Goal: Task Accomplishment & Management: Use online tool/utility

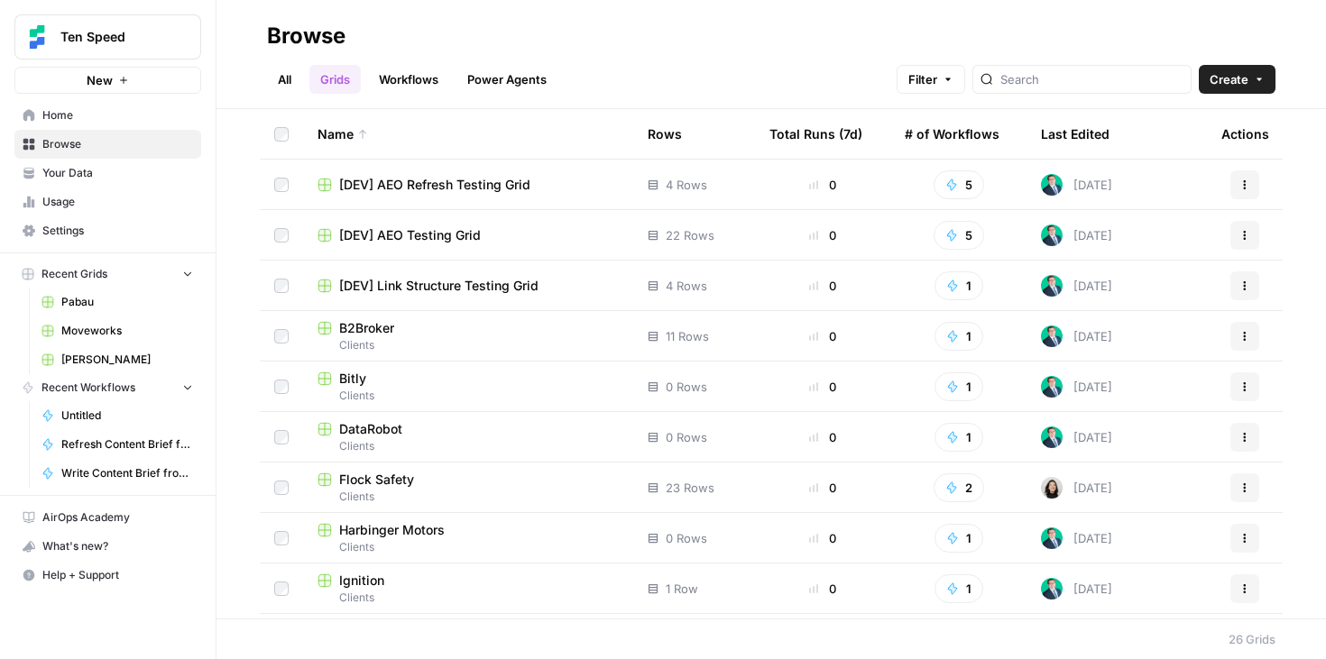
click at [124, 223] on span "Settings" at bounding box center [117, 231] width 151 height 16
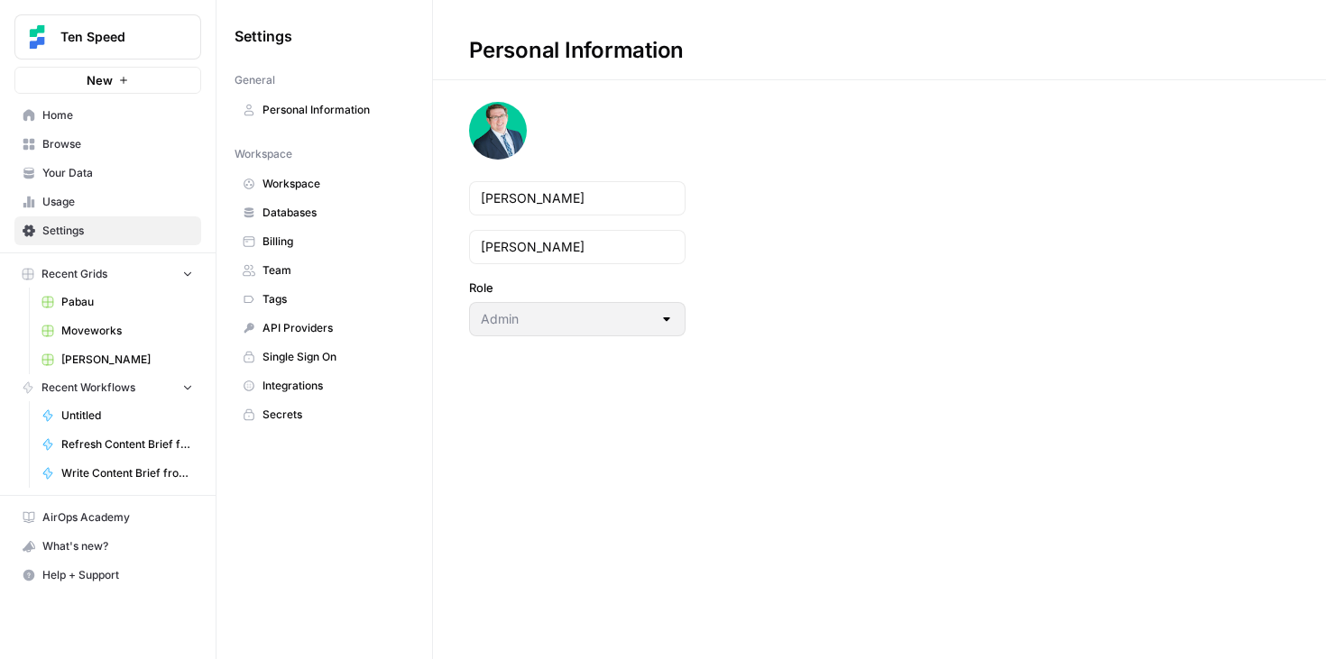
click at [317, 272] on span "Team" at bounding box center [333, 270] width 143 height 16
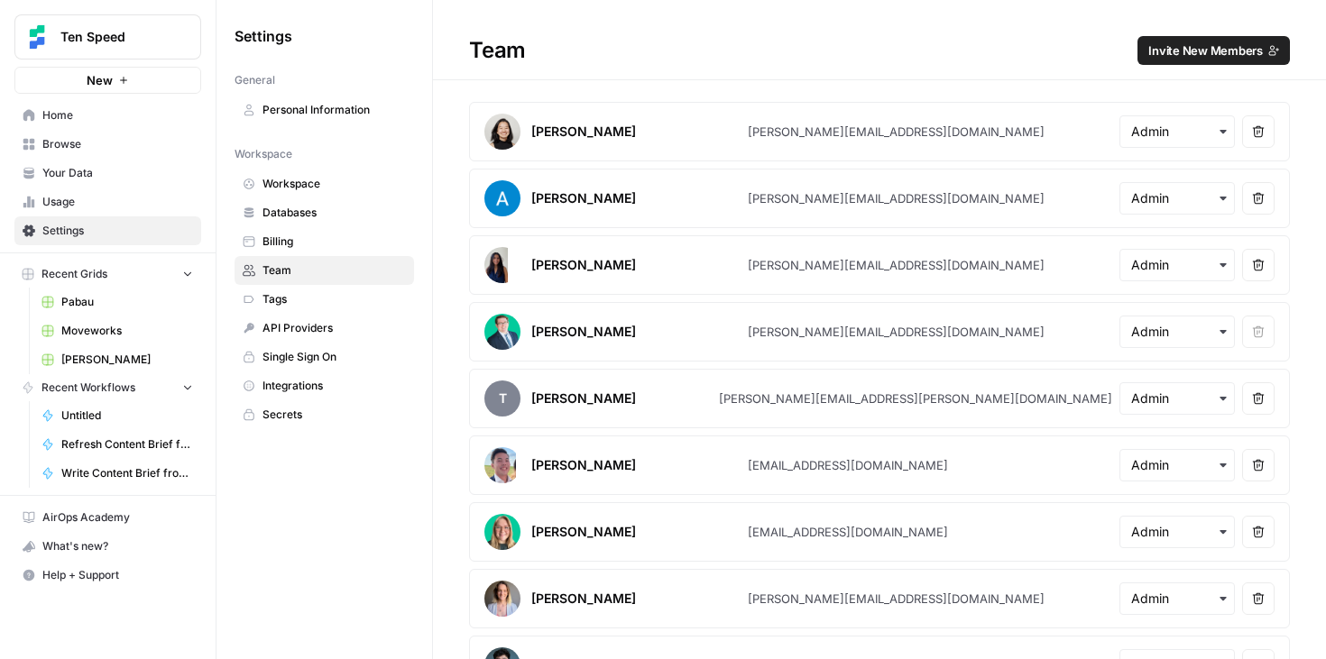
click at [1201, 41] on span "Invite New Members" at bounding box center [1205, 50] width 115 height 18
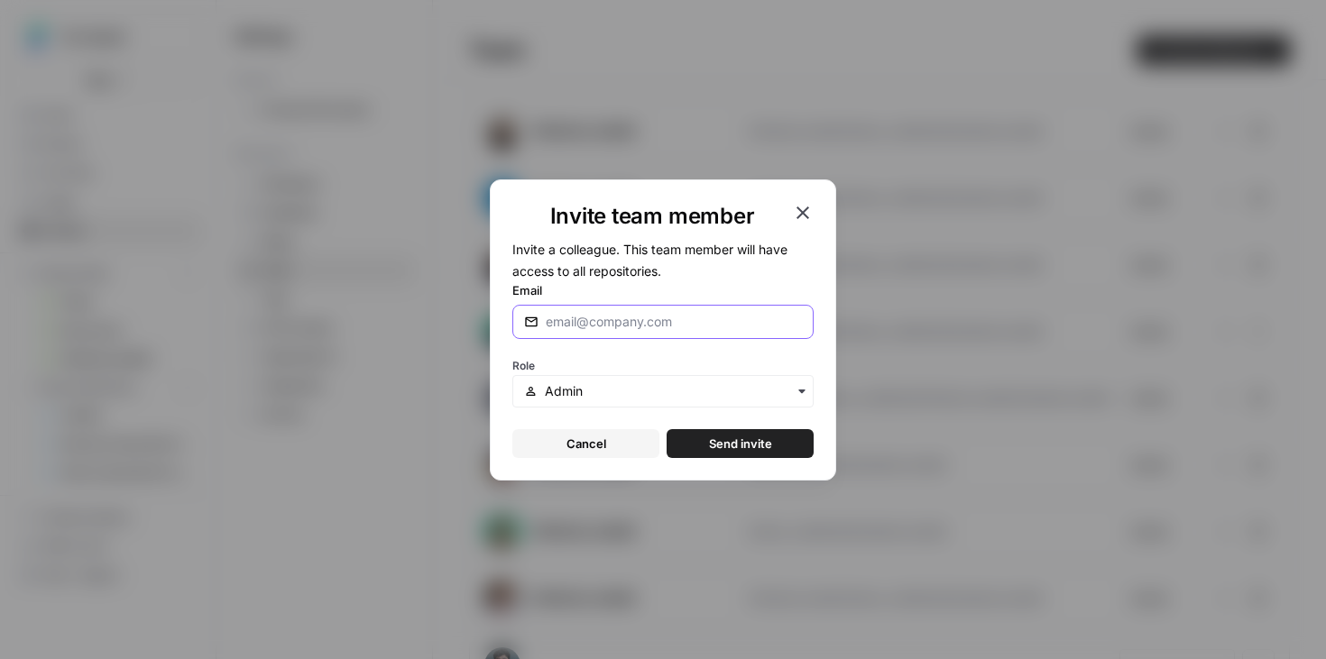
click at [631, 325] on input "Email" at bounding box center [674, 322] width 256 height 18
type input "[PERSON_NAME][EMAIL_ADDRESS][DOMAIN_NAME]"
click at [605, 390] on input "text" at bounding box center [673, 391] width 257 height 18
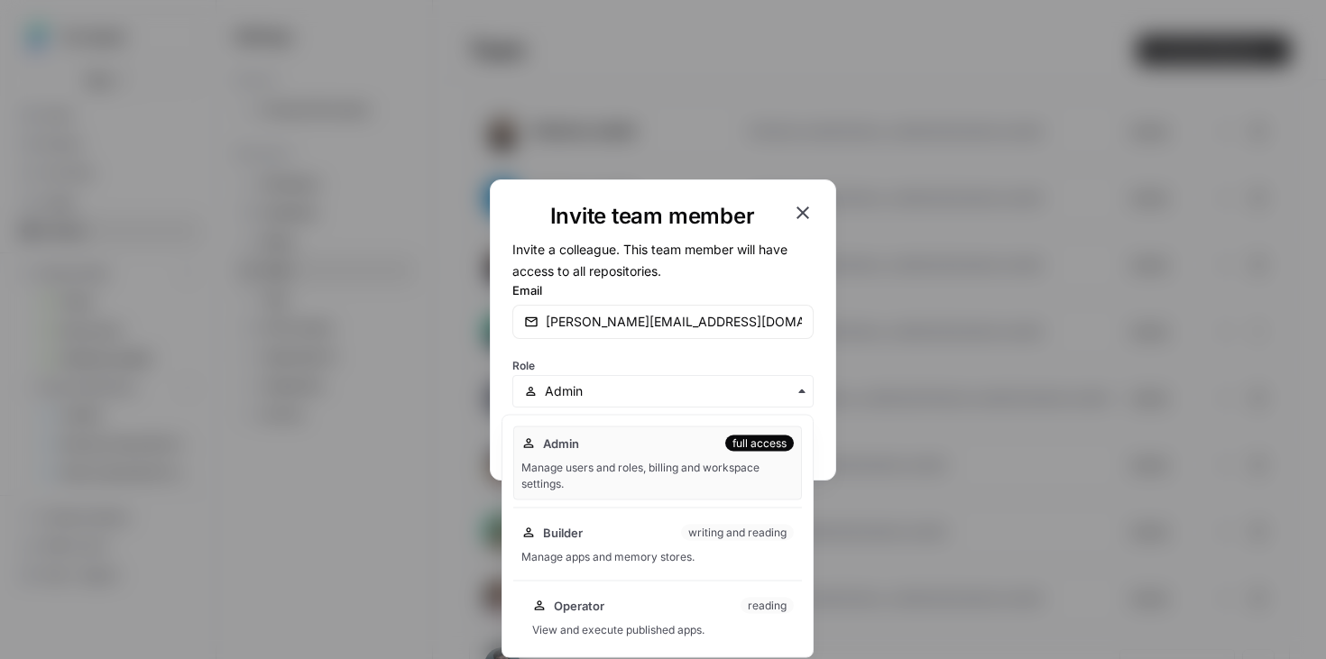
click at [605, 622] on div "View and execute published apps." at bounding box center [663, 630] width 262 height 16
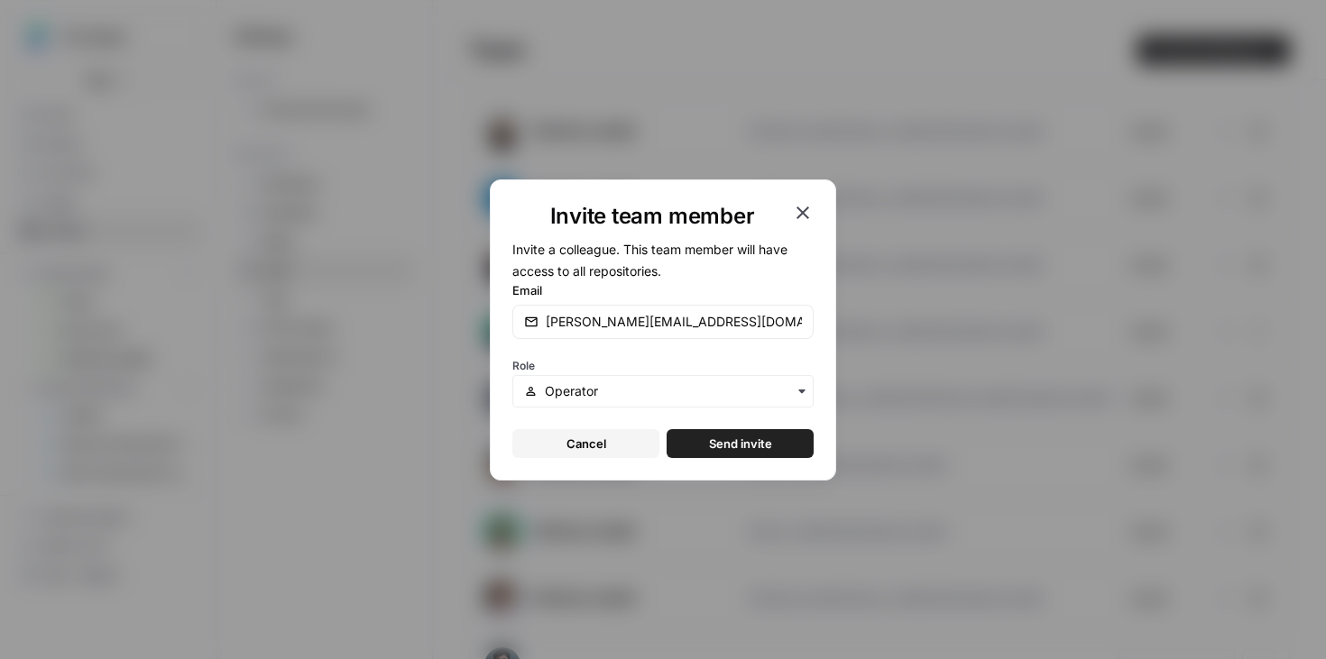
click at [769, 448] on span "Send invite" at bounding box center [740, 444] width 63 height 18
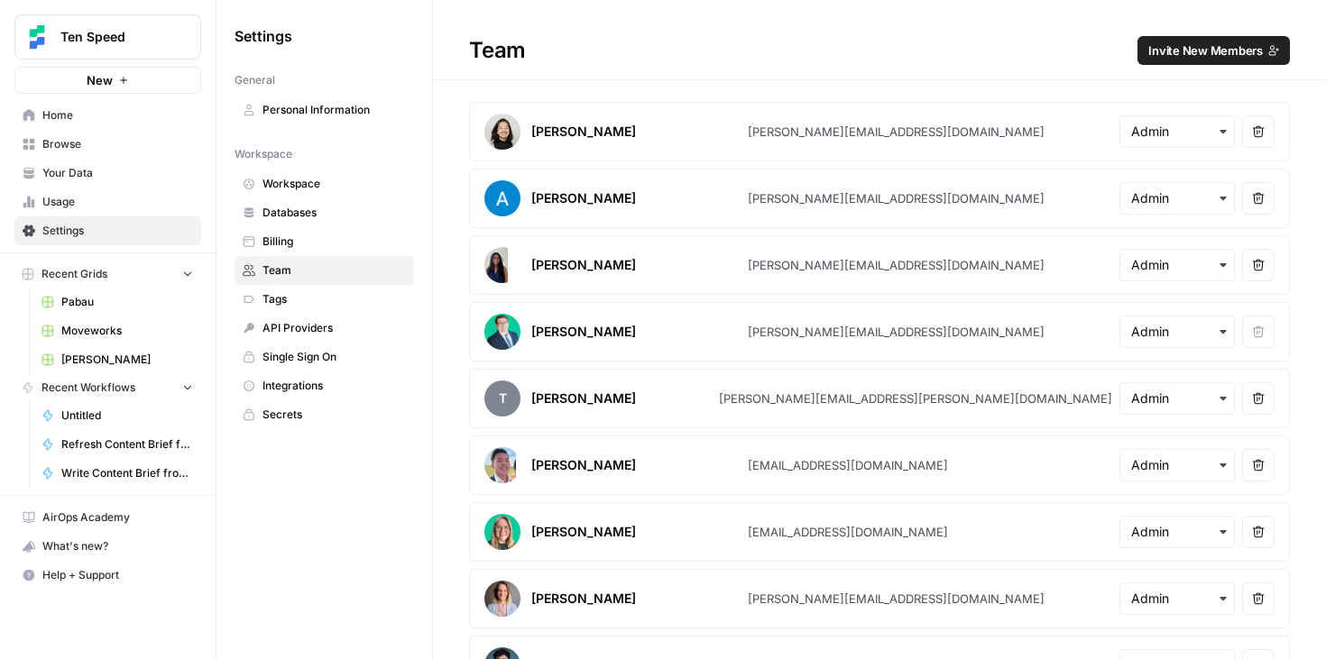
click at [92, 143] on span "Browse" at bounding box center [117, 144] width 151 height 16
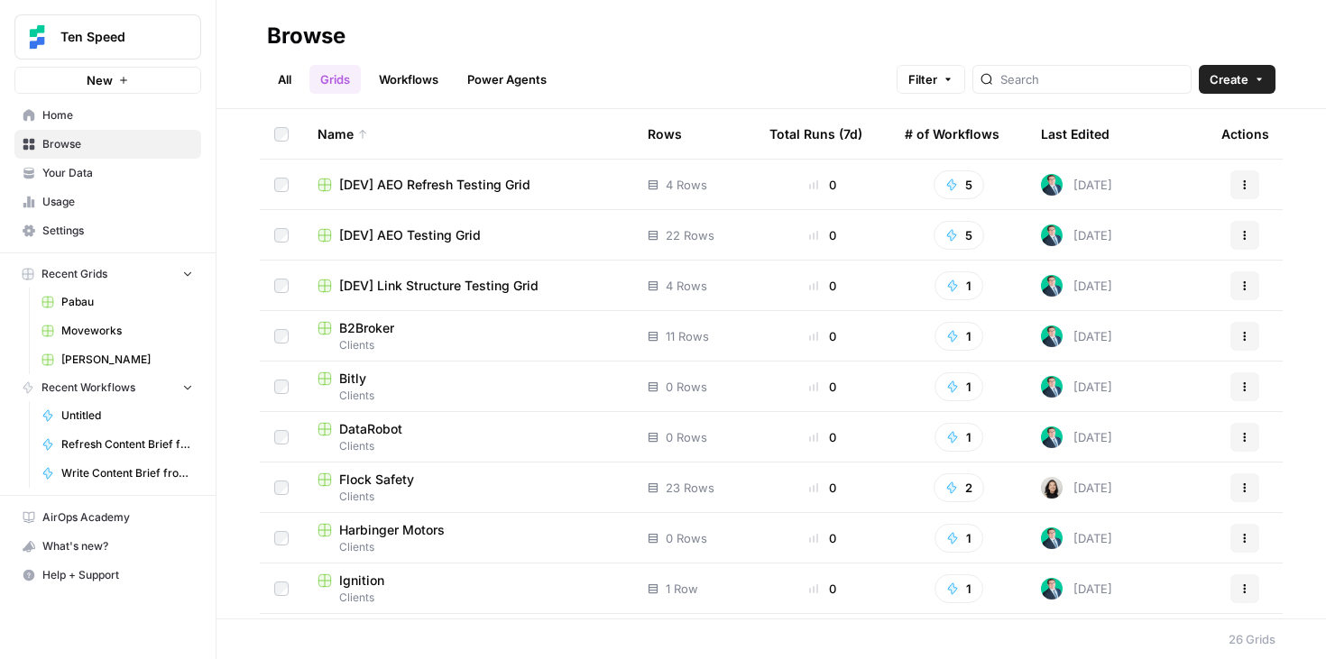
scroll to position [854, 0]
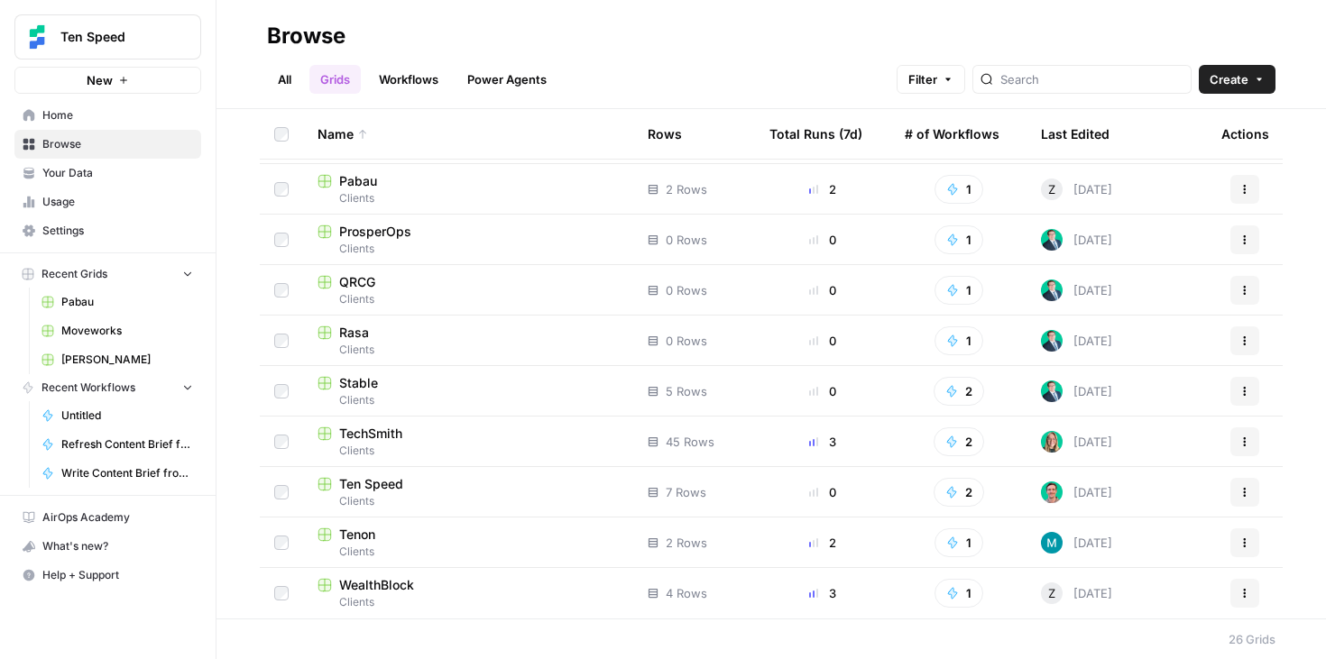
click at [377, 485] on span "Ten Speed" at bounding box center [371, 484] width 64 height 18
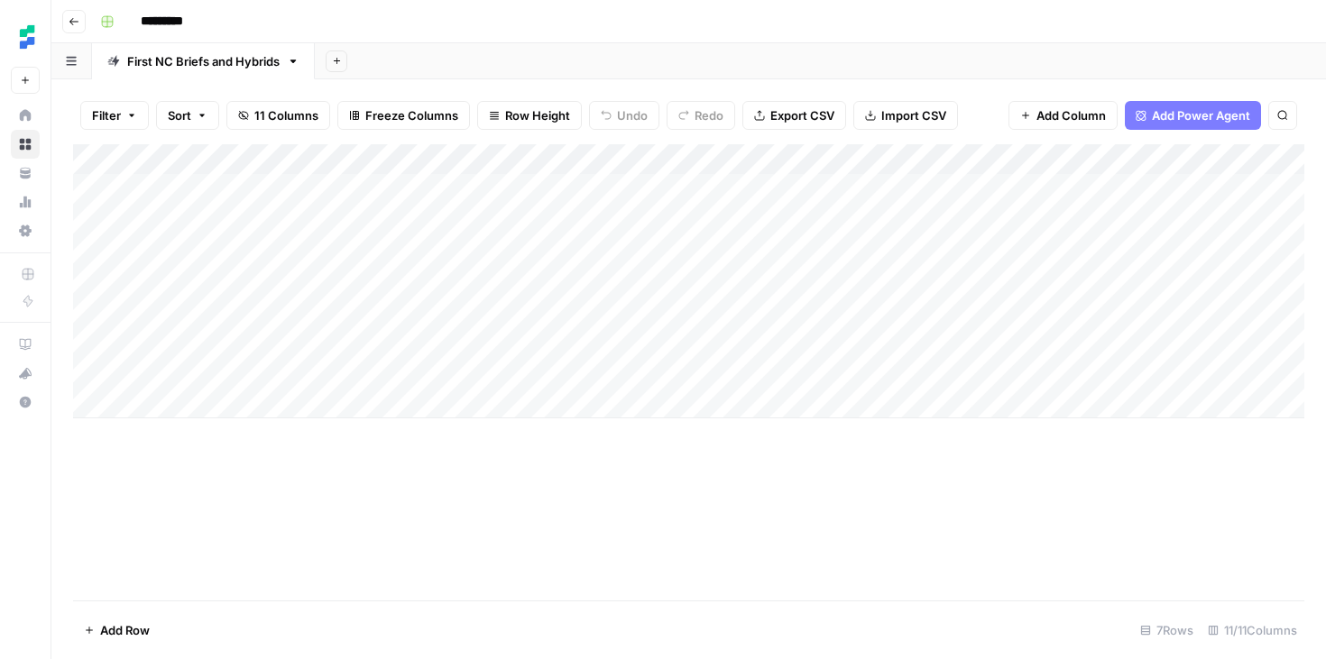
click at [888, 161] on div "Add Column" at bounding box center [688, 281] width 1231 height 274
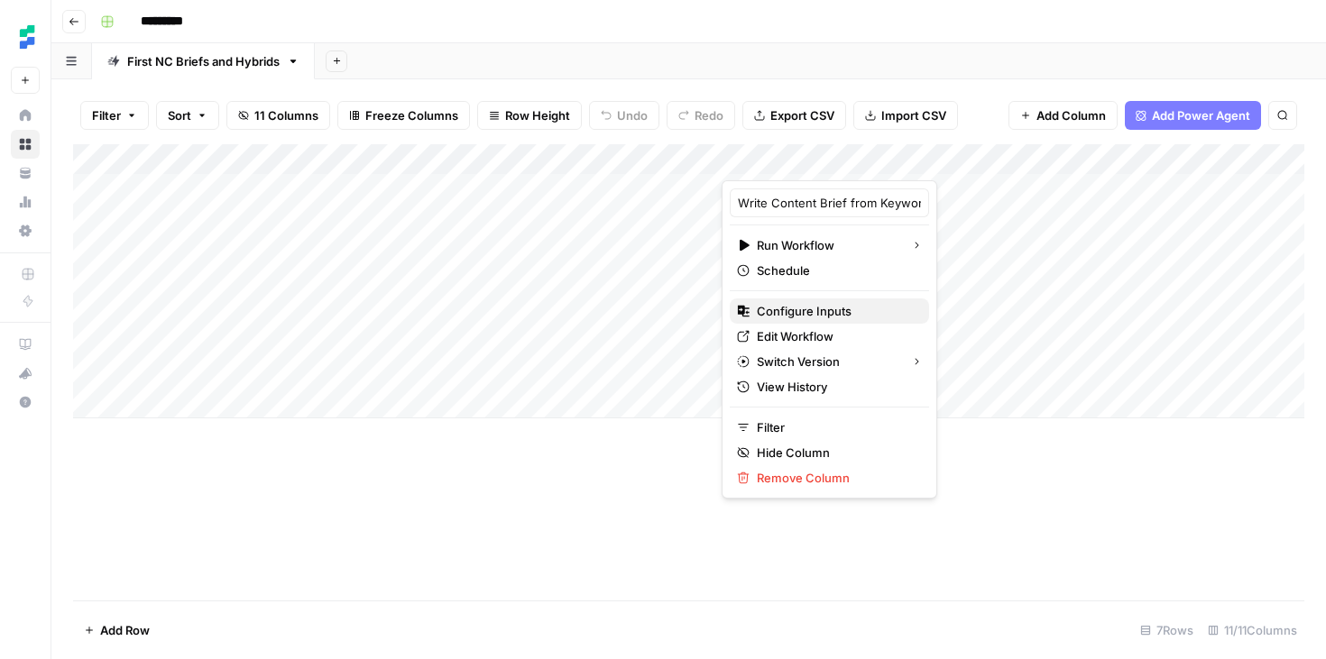
click at [814, 305] on span "Configure Inputs" at bounding box center [836, 311] width 158 height 18
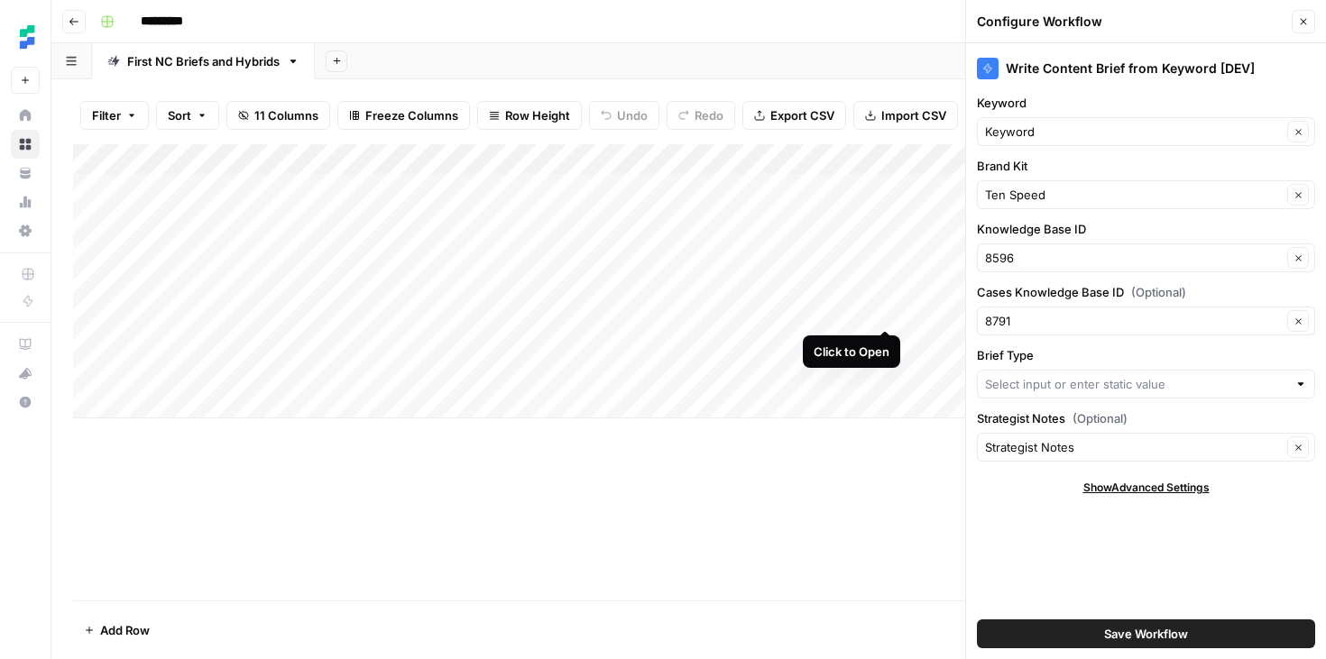
click at [1186, 291] on label "Cases Knowledge Base ID (Optional)" at bounding box center [1146, 292] width 338 height 18
click at [1186, 312] on input "8791" at bounding box center [1133, 321] width 297 height 18
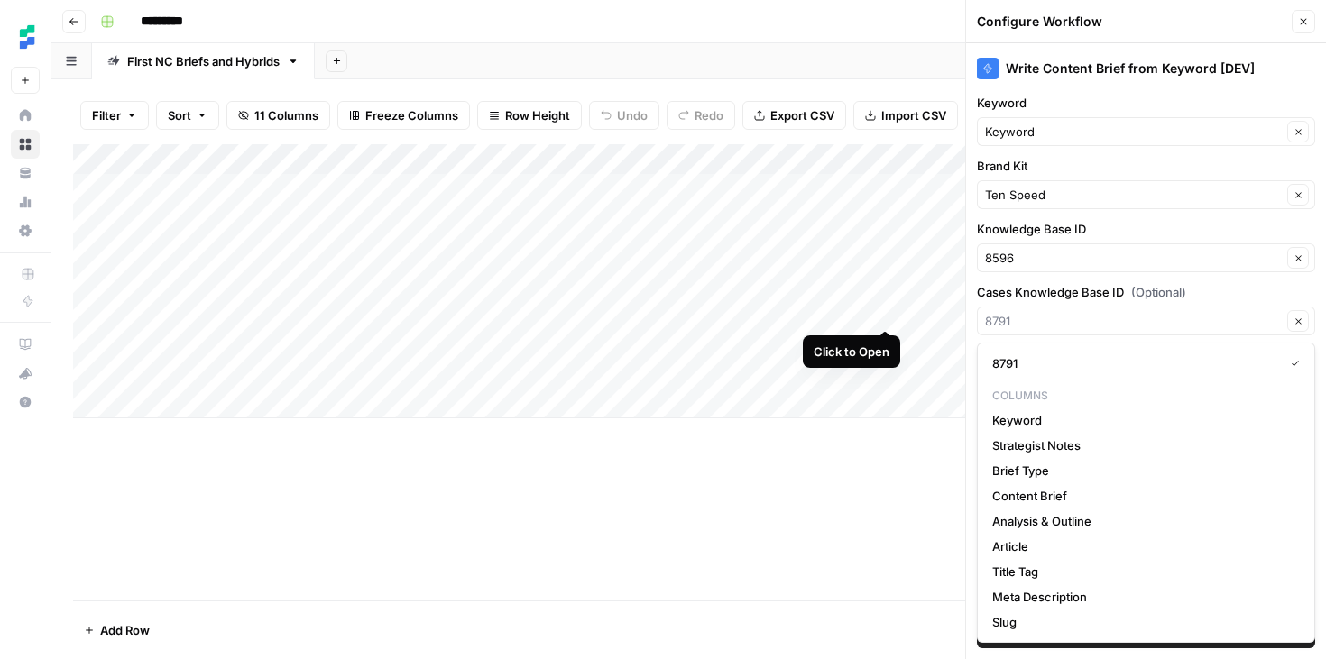
type input "8791"
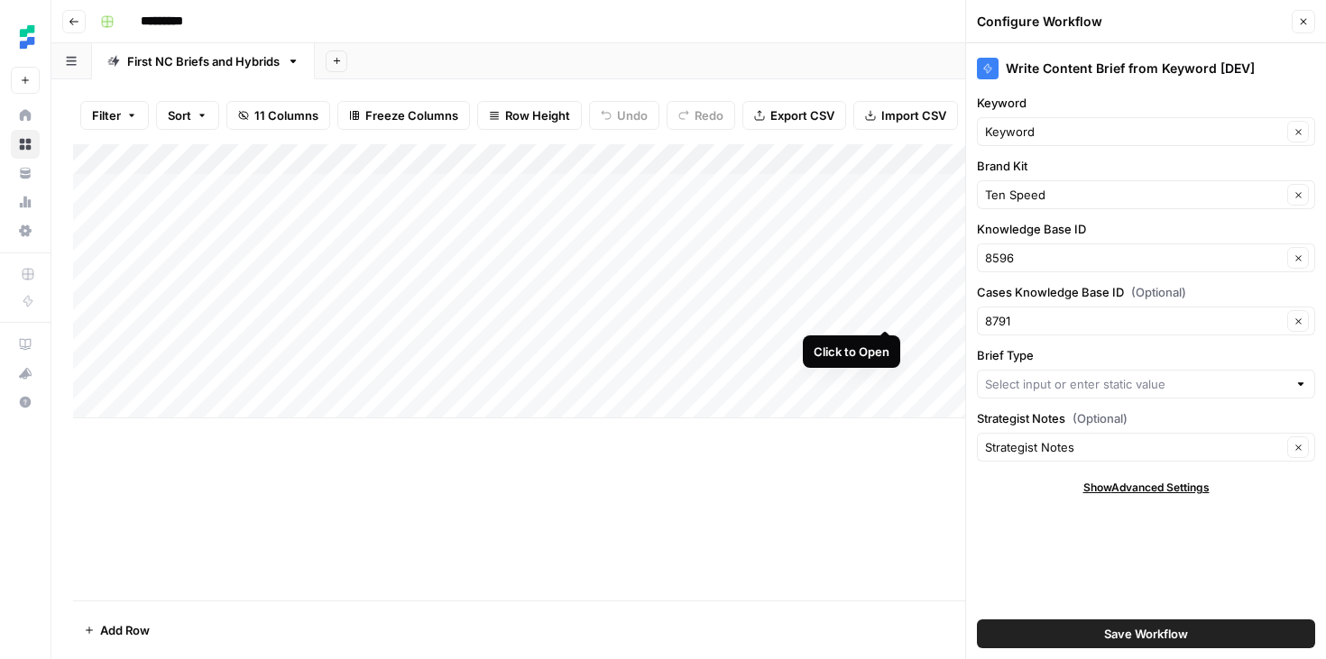
click at [1152, 291] on span "(Optional)" at bounding box center [1158, 292] width 55 height 18
click at [1152, 312] on input "8791" at bounding box center [1133, 321] width 297 height 18
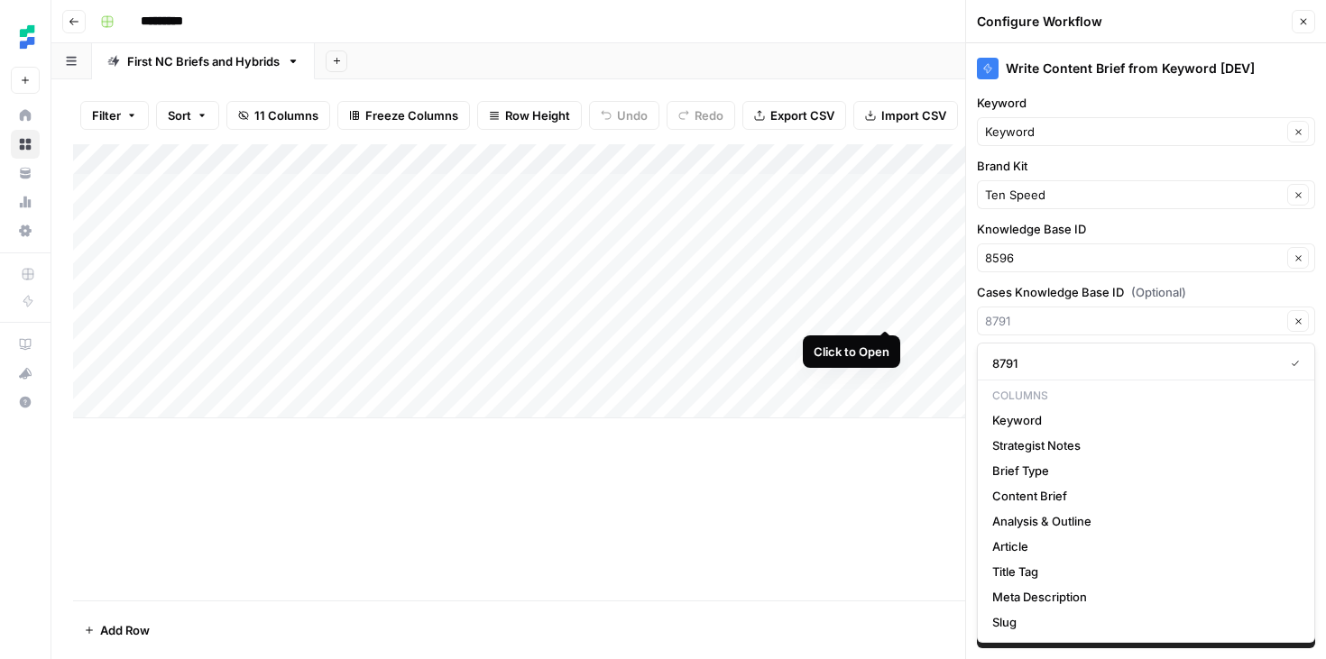
type input "8791"
click at [1164, 276] on div "Write Content Brief from Keyword [DEV] Keyword Keyword Clear Brand Kit Ten Spee…" at bounding box center [1146, 351] width 360 height 616
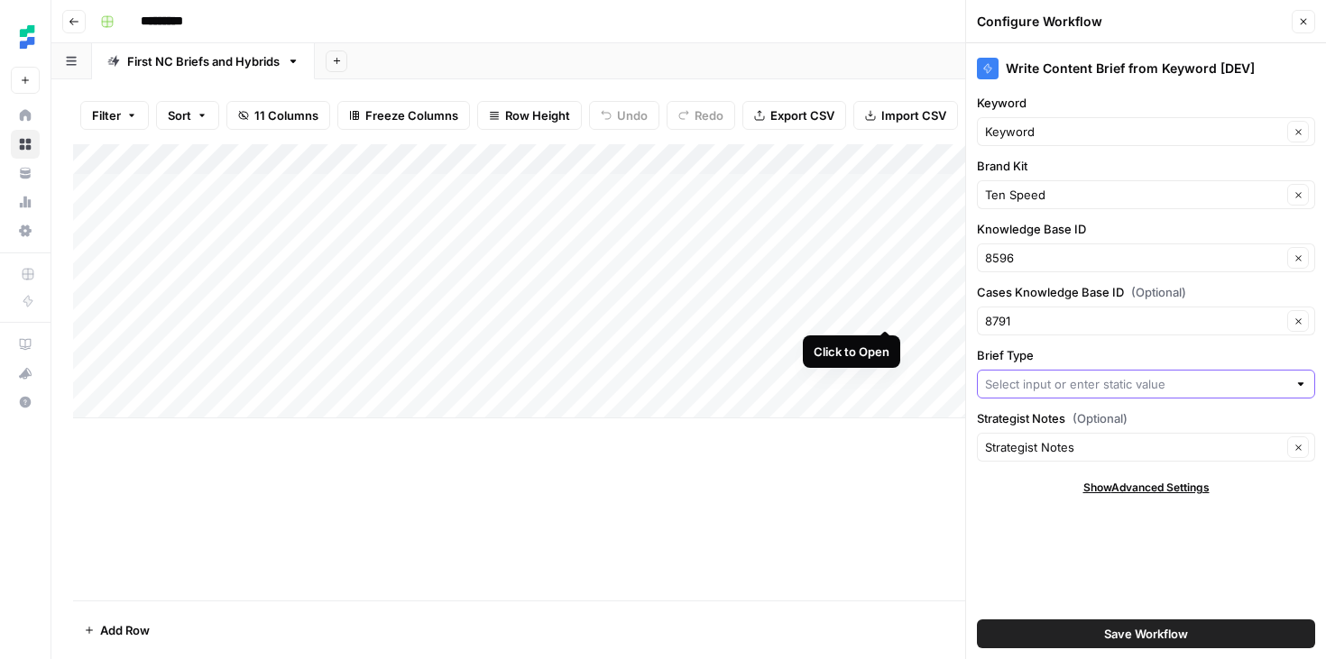
click at [1198, 381] on input "Brief Type" at bounding box center [1136, 384] width 302 height 18
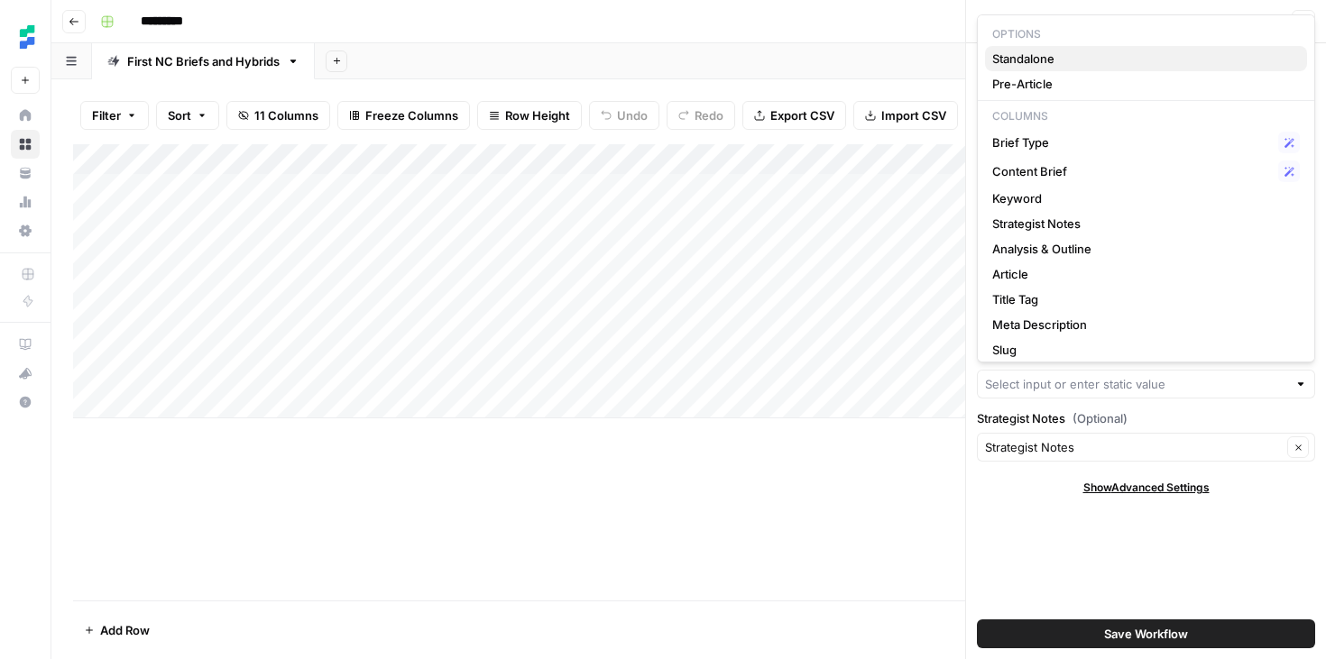
click at [1137, 62] on span "Standalone" at bounding box center [1142, 59] width 300 height 18
type input "Standalone"
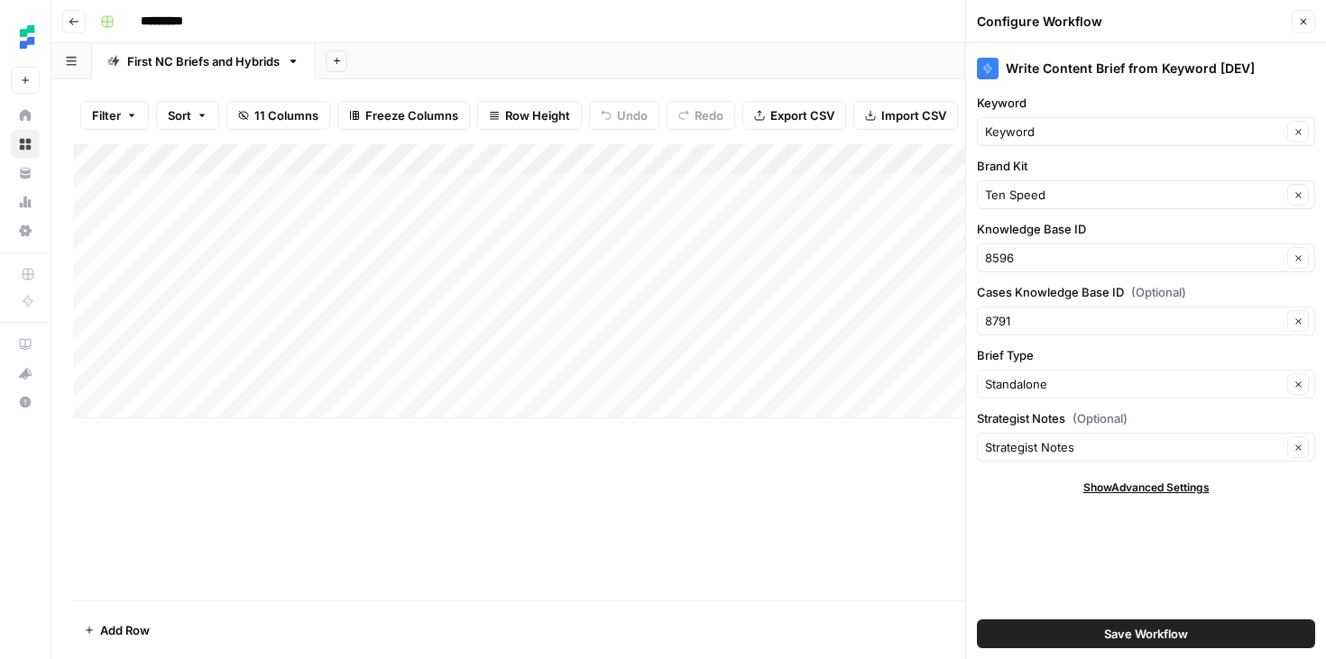
click at [855, 536] on div "Add Column" at bounding box center [688, 372] width 1231 height 456
click at [673, 161] on div "Add Column" at bounding box center [688, 281] width 1231 height 274
click at [548, 551] on div "Add Column" at bounding box center [688, 372] width 1231 height 456
click at [1243, 381] on input "Brief Type" at bounding box center [1133, 384] width 297 height 18
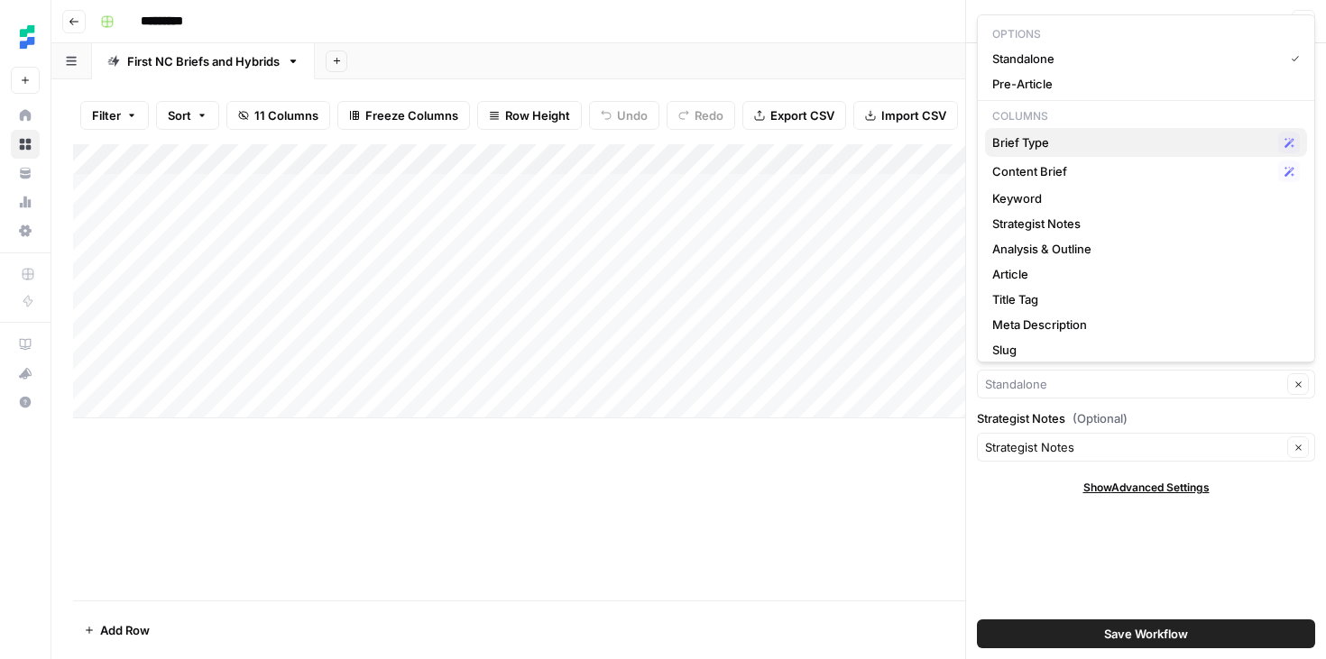
click at [1185, 146] on span "Brief Type" at bounding box center [1131, 142] width 279 height 18
type input "Brief Type"
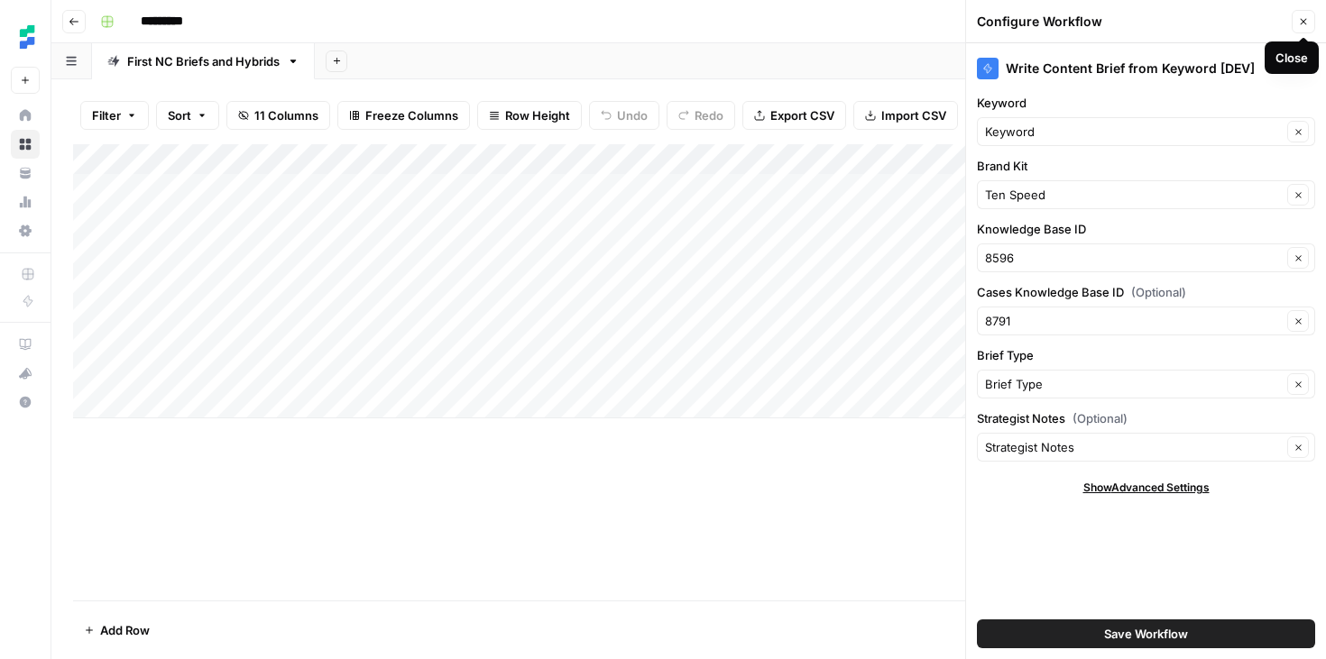
click at [1298, 16] on icon "button" at bounding box center [1303, 21] width 11 height 11
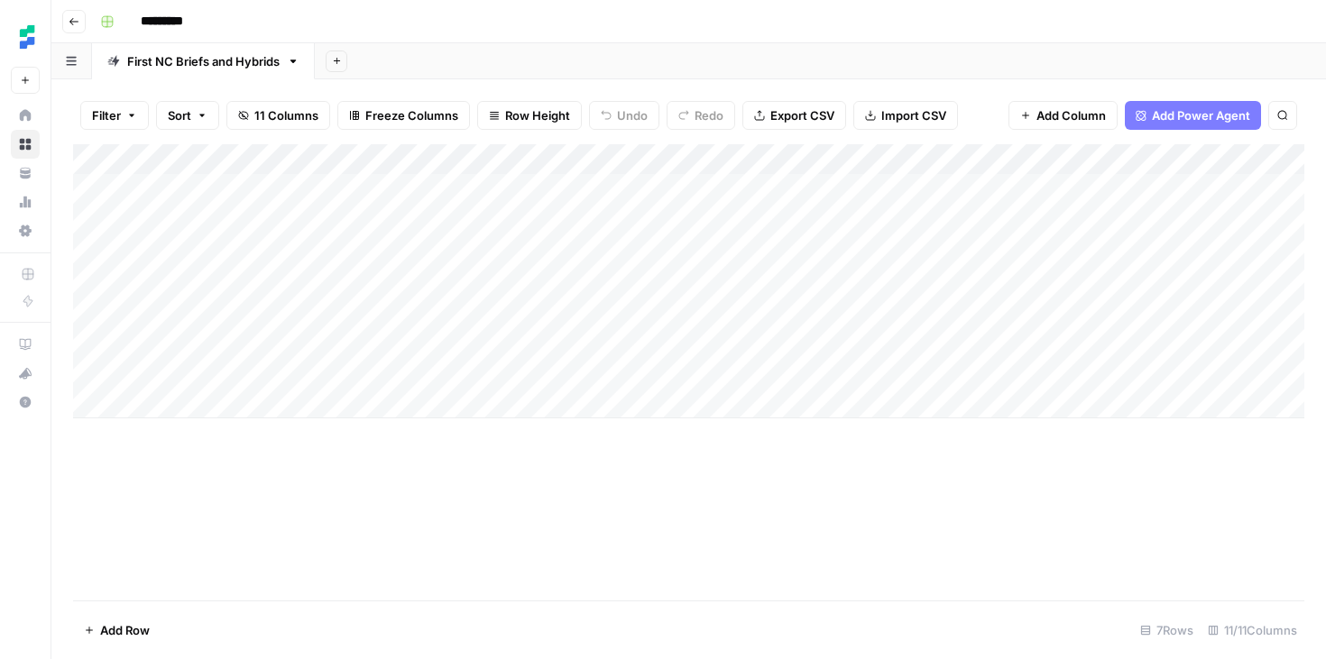
click at [886, 160] on div "Add Column" at bounding box center [688, 281] width 1231 height 274
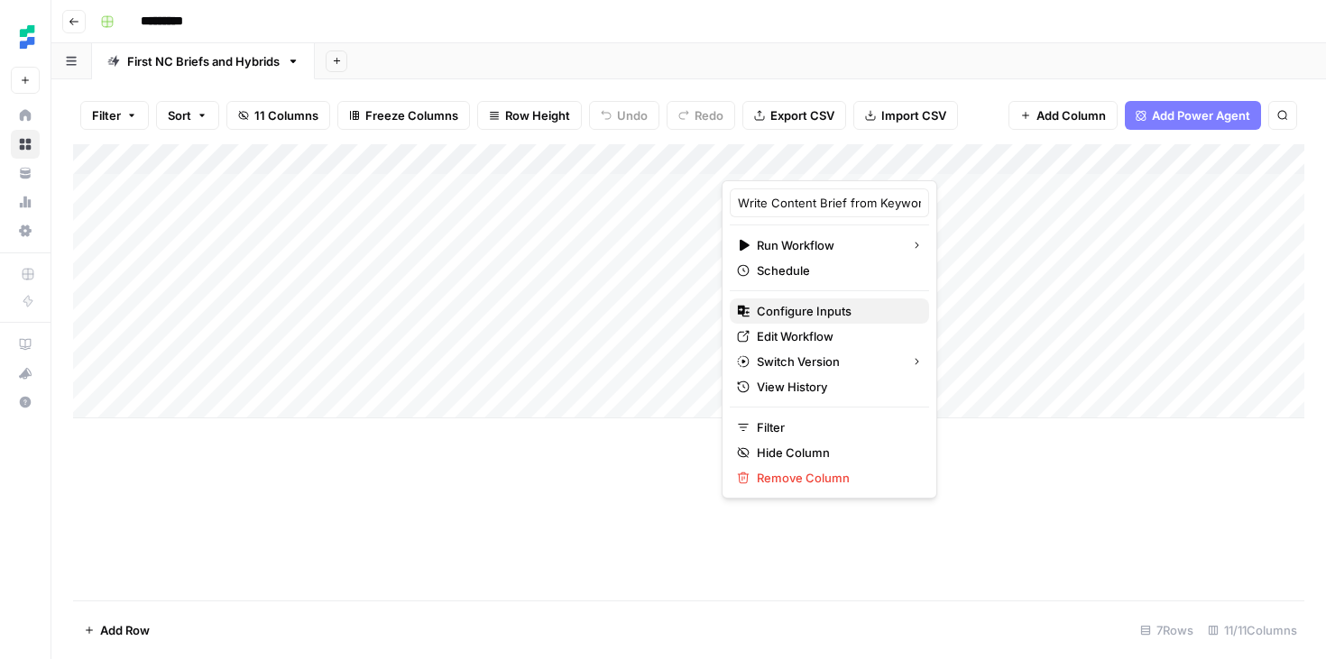
click at [807, 307] on span "Configure Inputs" at bounding box center [836, 311] width 158 height 18
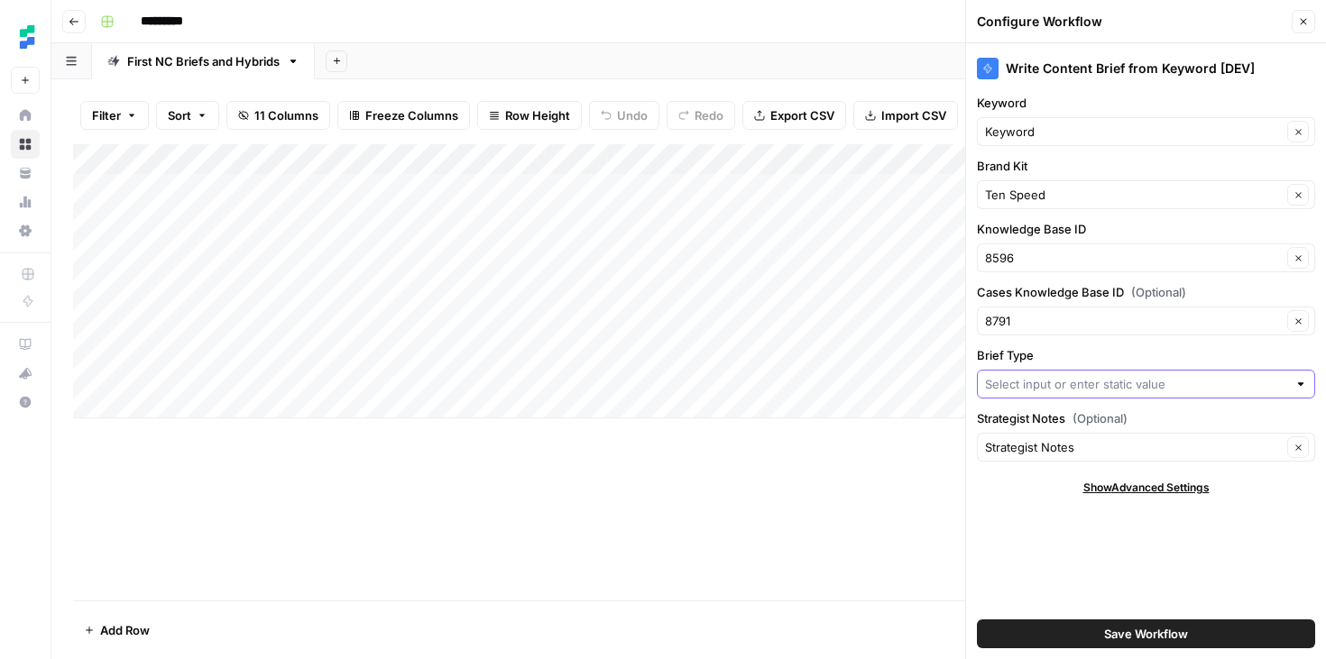
click at [1197, 381] on input "Brief Type" at bounding box center [1136, 384] width 302 height 18
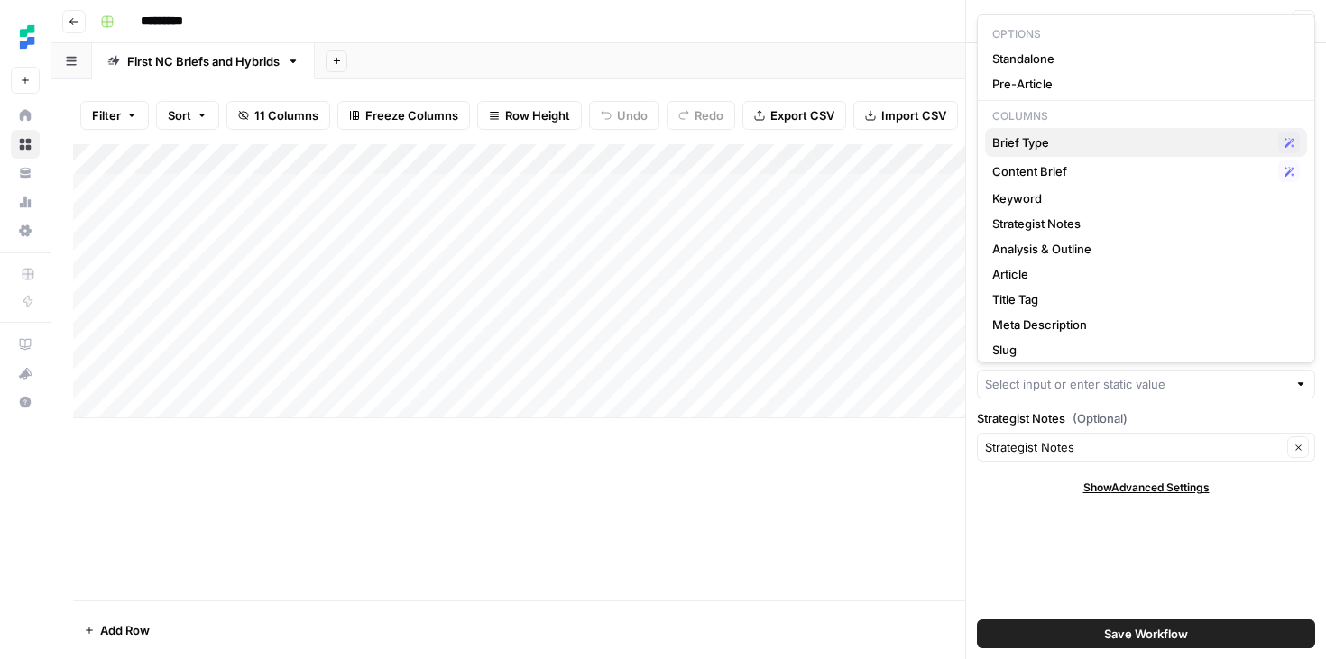
click at [1152, 142] on span "Brief Type" at bounding box center [1131, 142] width 279 height 18
type input "Brief Type"
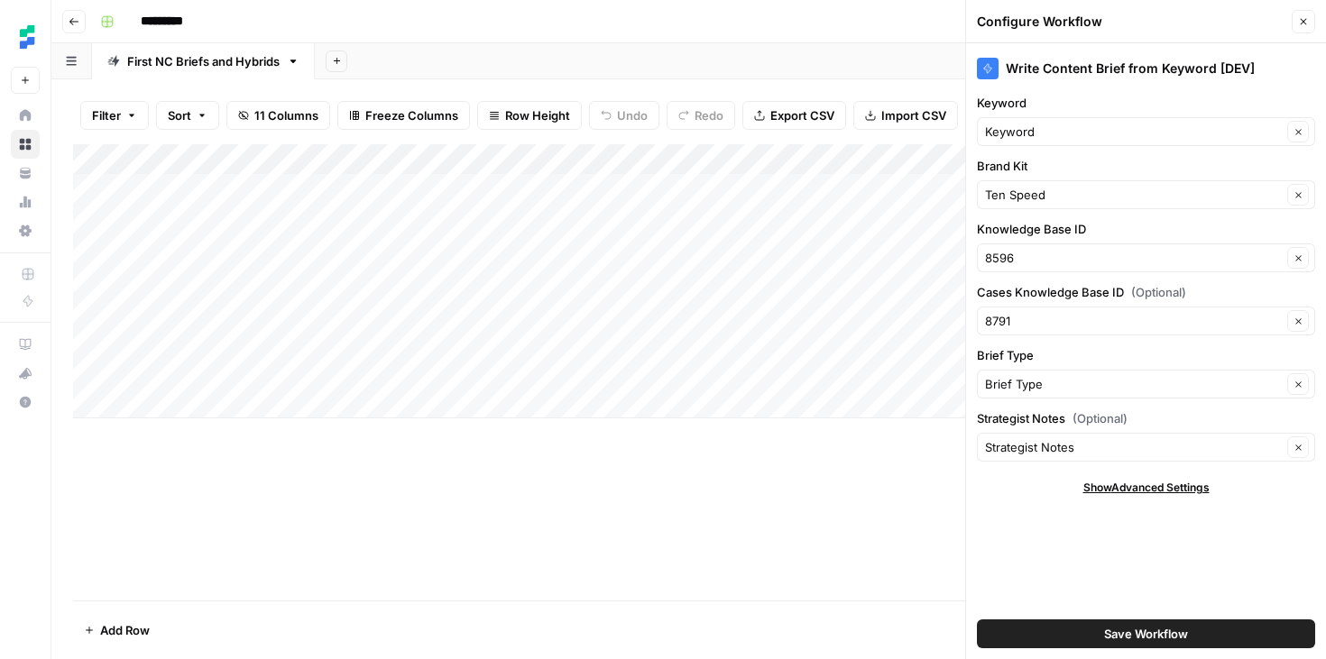
click at [1096, 611] on div "Save Workflow" at bounding box center [1146, 634] width 338 height 50
click at [1096, 636] on button "Save Workflow" at bounding box center [1146, 634] width 338 height 29
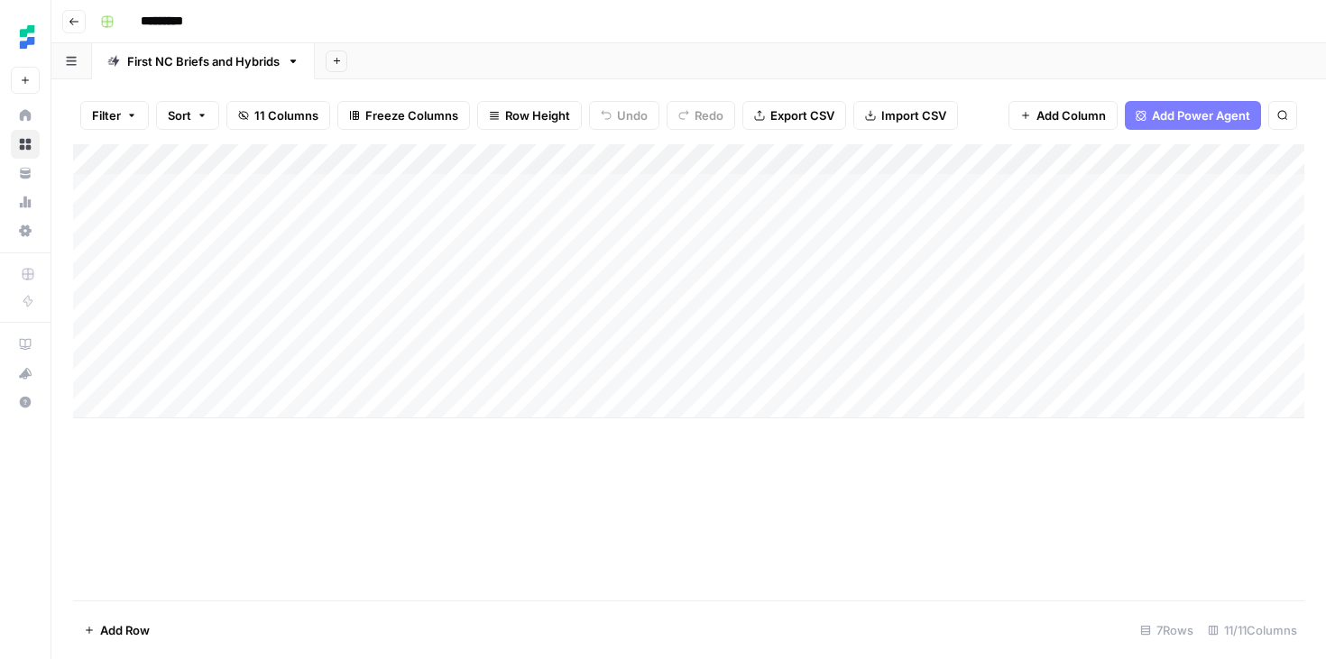
click at [806, 482] on div "Add Column" at bounding box center [688, 372] width 1231 height 456
click at [79, 22] on button "Go back" at bounding box center [73, 21] width 23 height 23
